Goal: Task Accomplishment & Management: Manage account settings

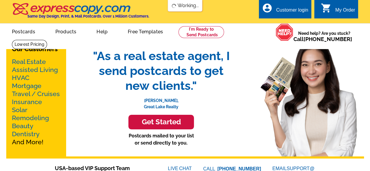
click at [283, 11] on div "Customer login" at bounding box center [292, 11] width 32 height 8
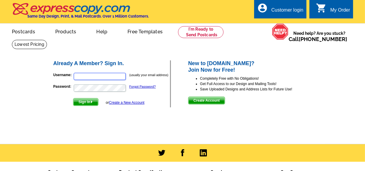
type input "[PERSON_NAME][EMAIL_ADDRESS][DOMAIN_NAME]"
click at [87, 105] on span "Sign In" at bounding box center [85, 101] width 25 height 7
